Goal: Find specific page/section: Find specific page/section

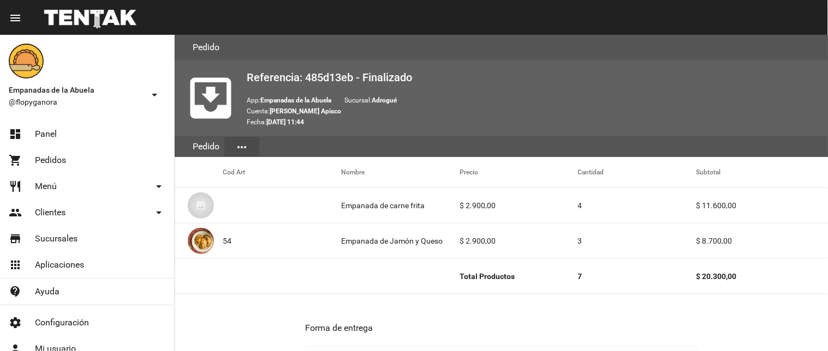
scroll to position [611, 0]
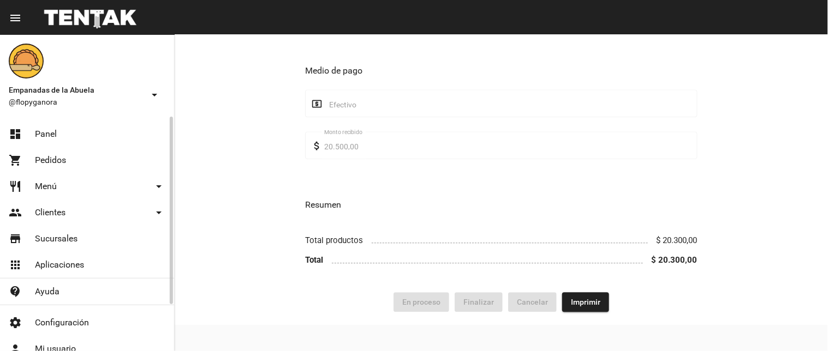
click at [50, 139] on span "Panel" at bounding box center [46, 134] width 22 height 11
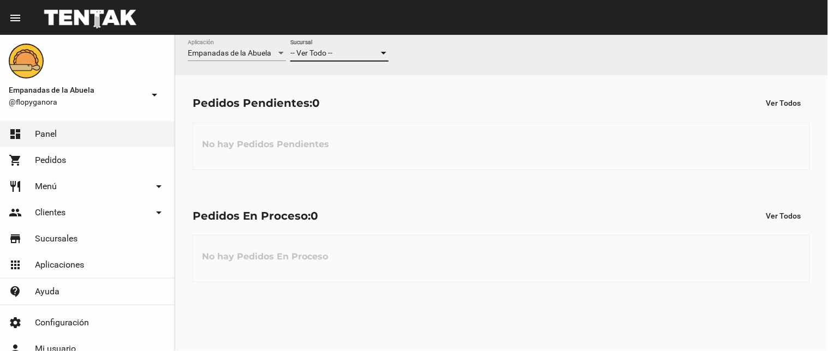
click at [325, 52] on span "-- Ver Todo --" at bounding box center [311, 53] width 42 height 9
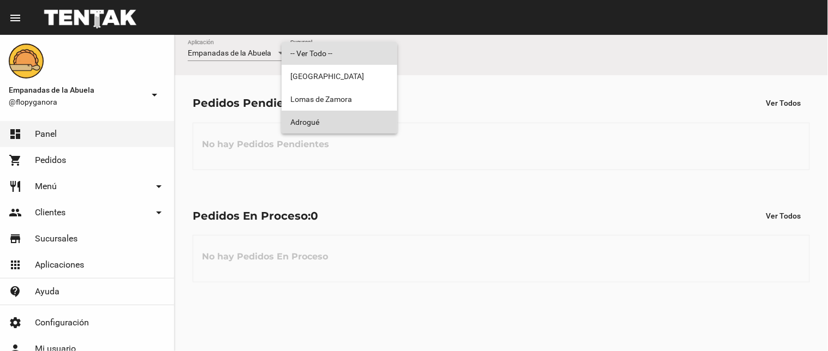
click at [320, 113] on span "Adrogué" at bounding box center [339, 122] width 98 height 23
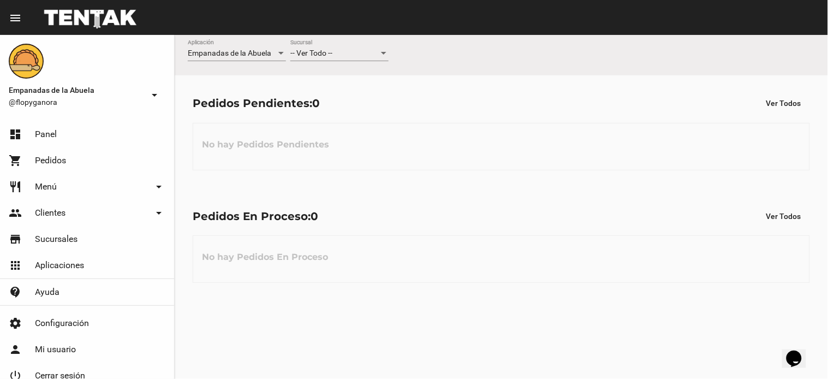
click at [336, 56] on div "-- Ver Todo --" at bounding box center [334, 53] width 88 height 9
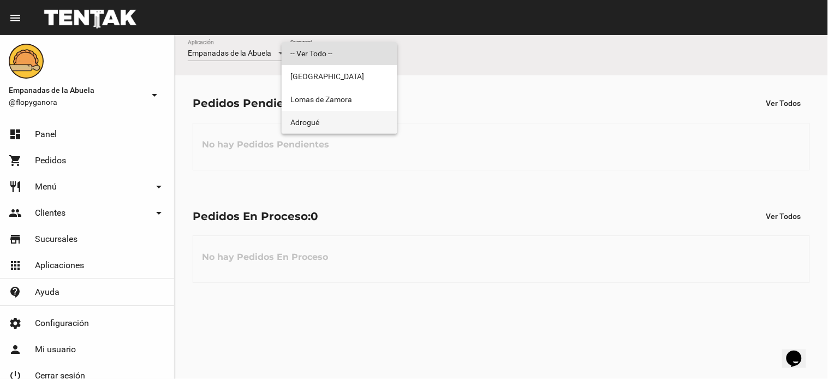
click at [318, 118] on span "Adrogué" at bounding box center [339, 122] width 98 height 23
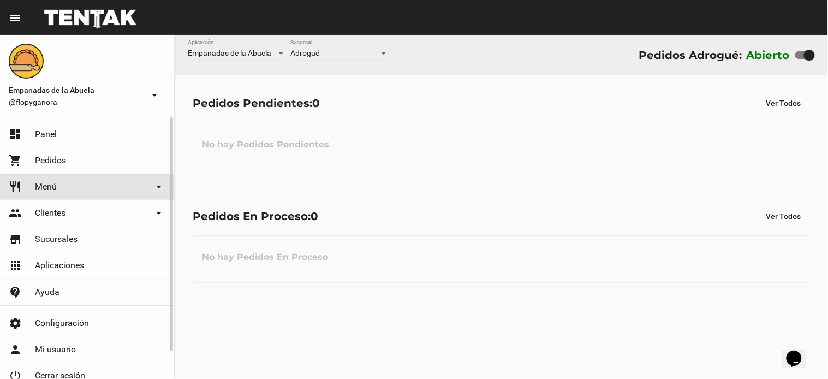
click at [56, 187] on span "Menú" at bounding box center [46, 186] width 22 height 11
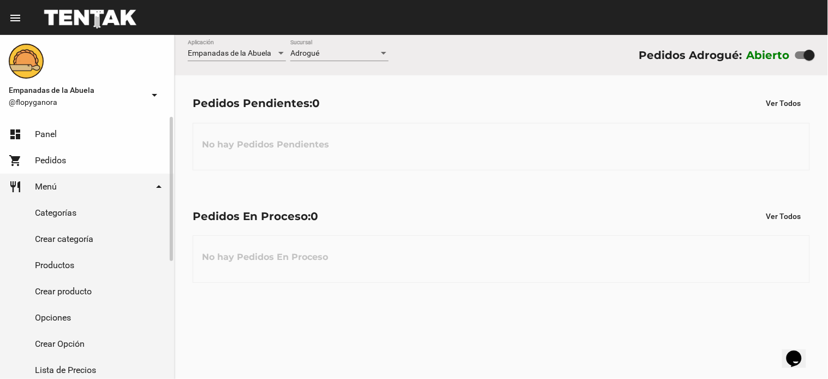
click at [56, 165] on span "Pedidos" at bounding box center [50, 160] width 31 height 11
